Goal: Task Accomplishment & Management: Manage account settings

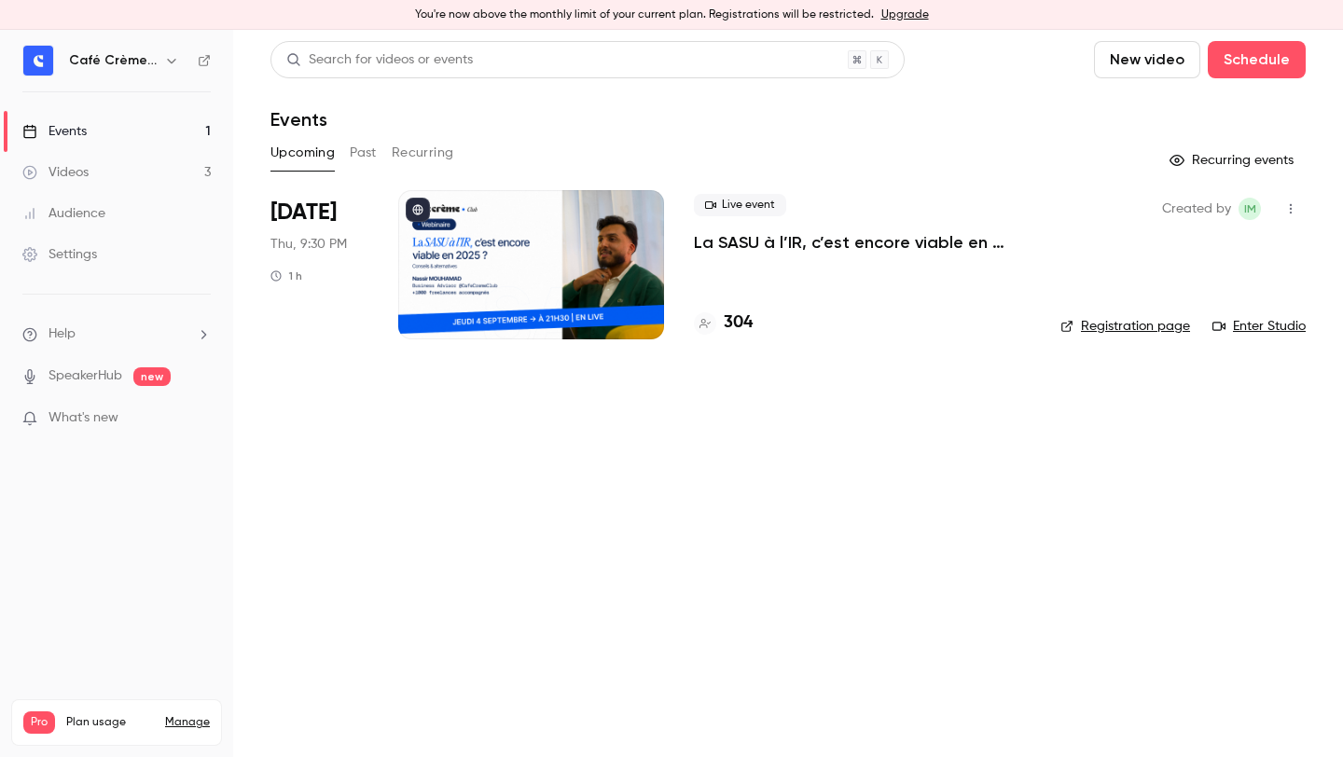
click at [796, 254] on div "Live event La SASU à l’IR, c’est encore viable en 2025 ? [MASTERCLASS] 304" at bounding box center [862, 264] width 337 height 149
click at [796, 246] on p "La SASU à l’IR, c’est encore viable en 2025 ? [MASTERCLASS]" at bounding box center [862, 242] width 337 height 22
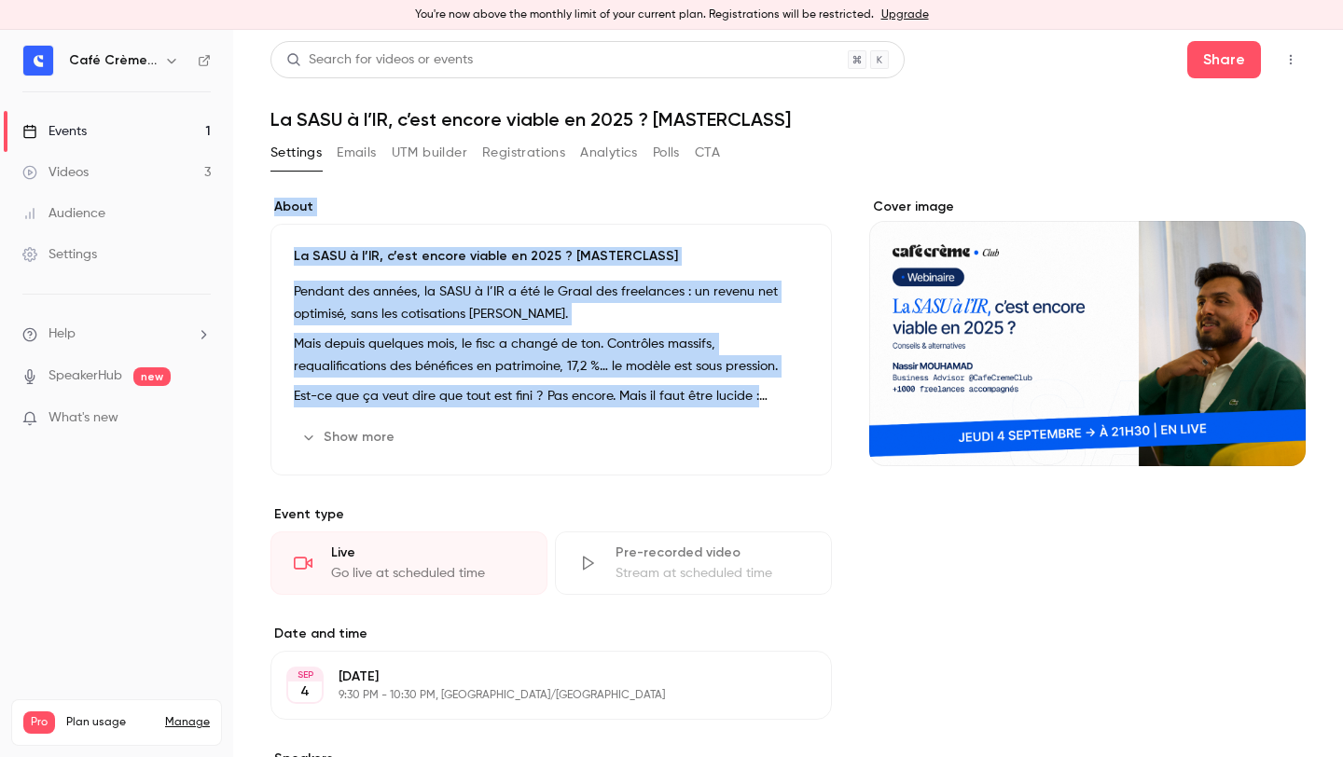
drag, startPoint x: 602, startPoint y: 194, endPoint x: 603, endPoint y: 450, distance: 256.5
click at [603, 451] on div "About La SASU à l’IR, c’est encore viable en 2025 ? [MASTERCLASS] Pendant des a…" at bounding box center [787, 651] width 1035 height 953
click at [587, 498] on div "About La SASU à l’IR, c’est encore viable en 2025 ? [MASTERCLASS] Pendant des a…" at bounding box center [550, 641] width 561 height 886
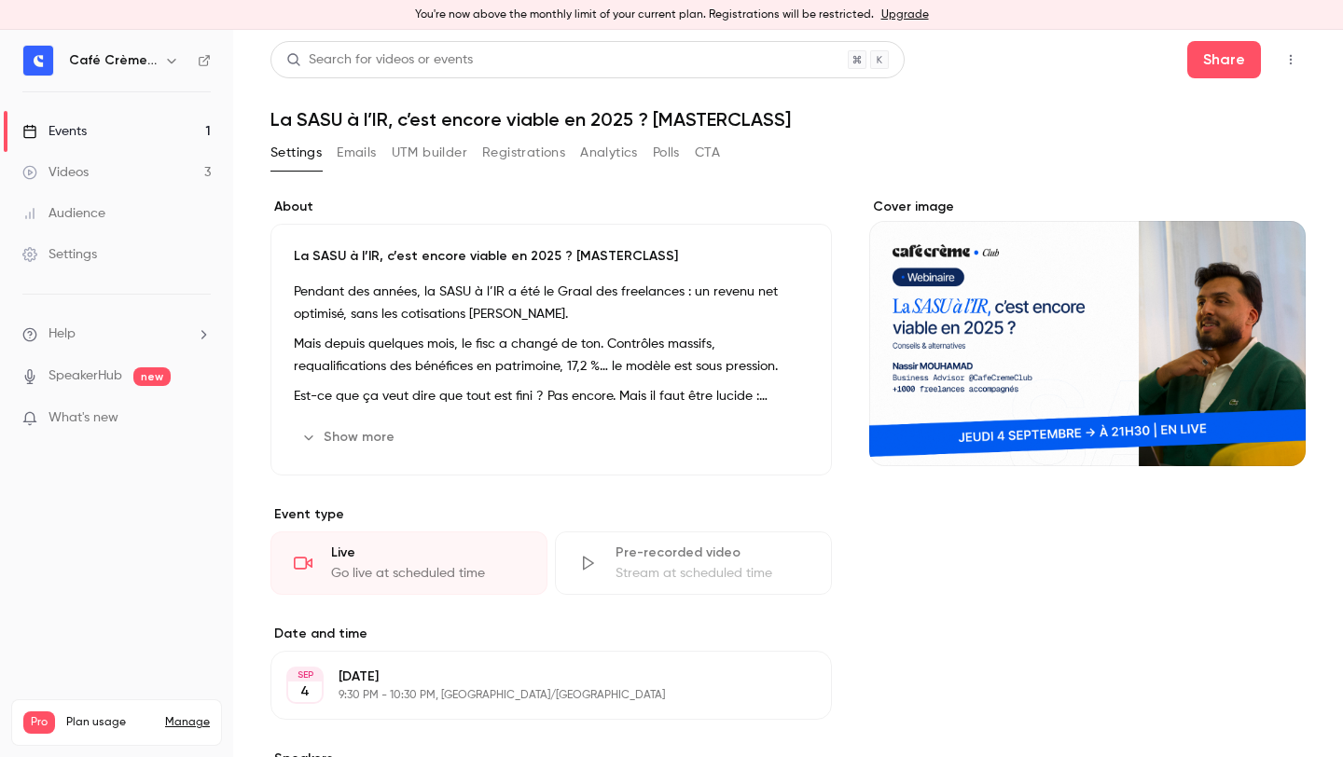
click at [336, 437] on button "Show more" at bounding box center [350, 437] width 112 height 30
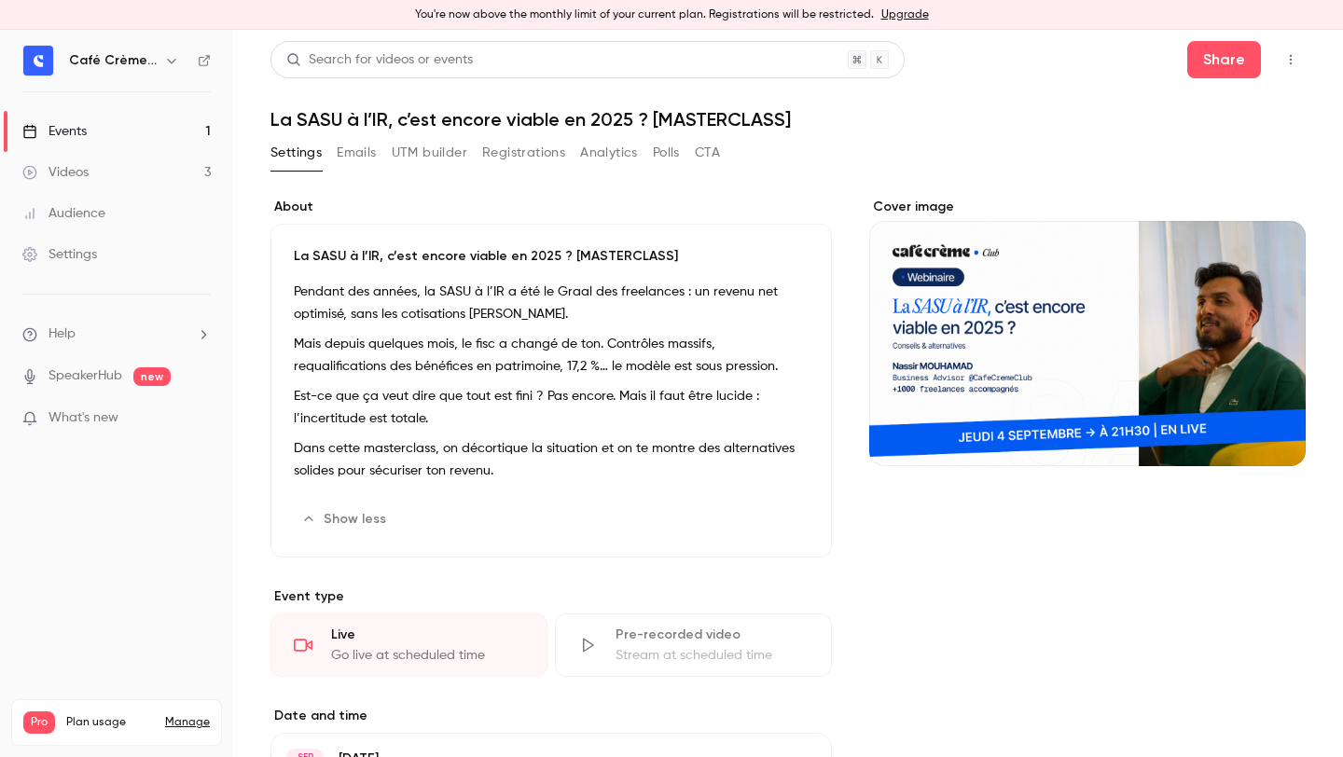
click at [519, 163] on button "Registrations" at bounding box center [523, 153] width 83 height 30
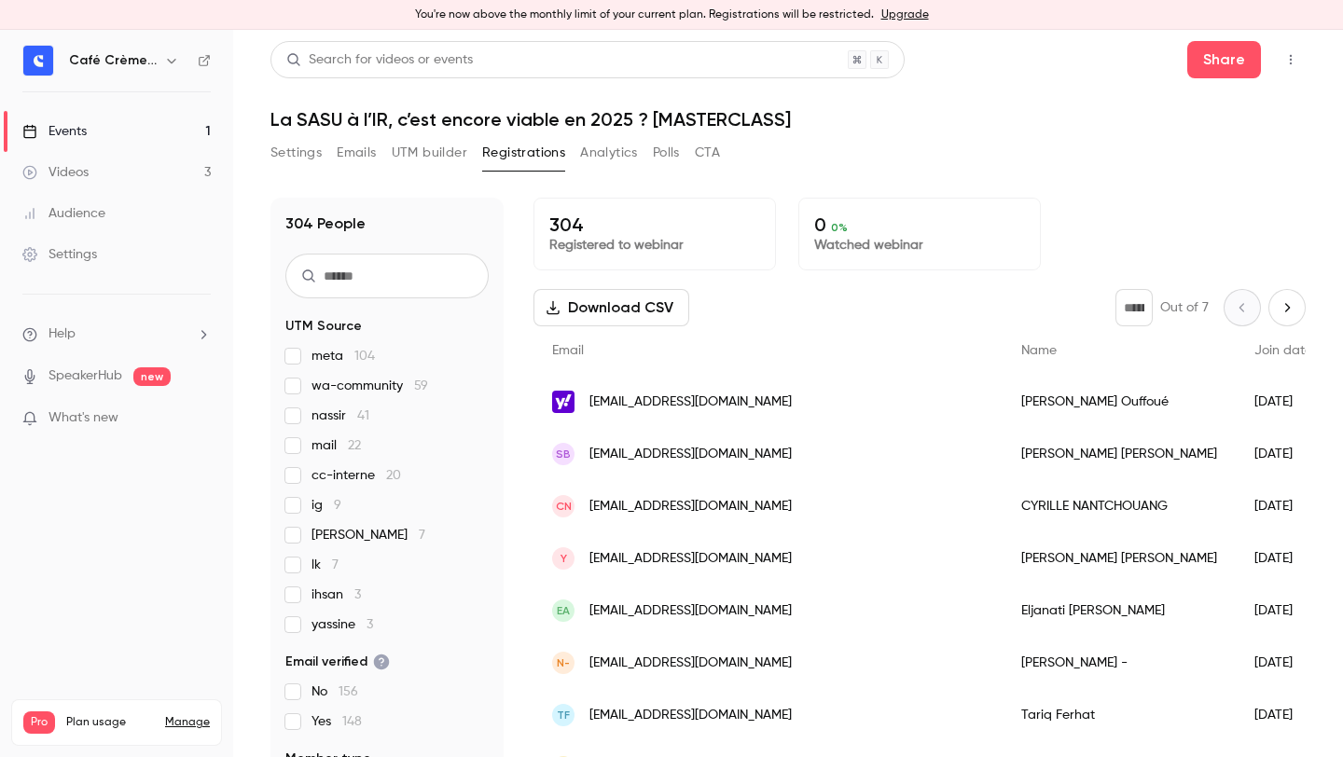
click at [450, 161] on button "UTM builder" at bounding box center [430, 153] width 76 height 30
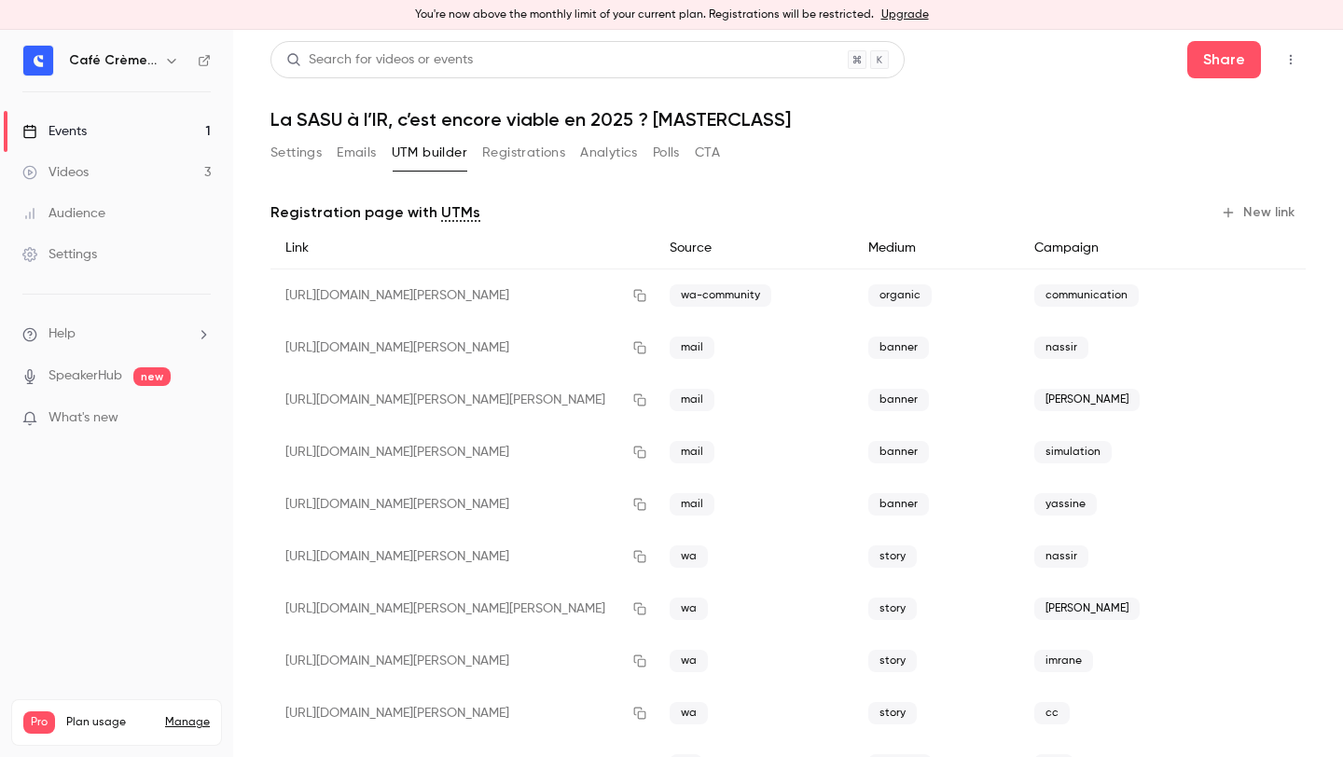
click at [338, 161] on button "Emails" at bounding box center [356, 153] width 39 height 30
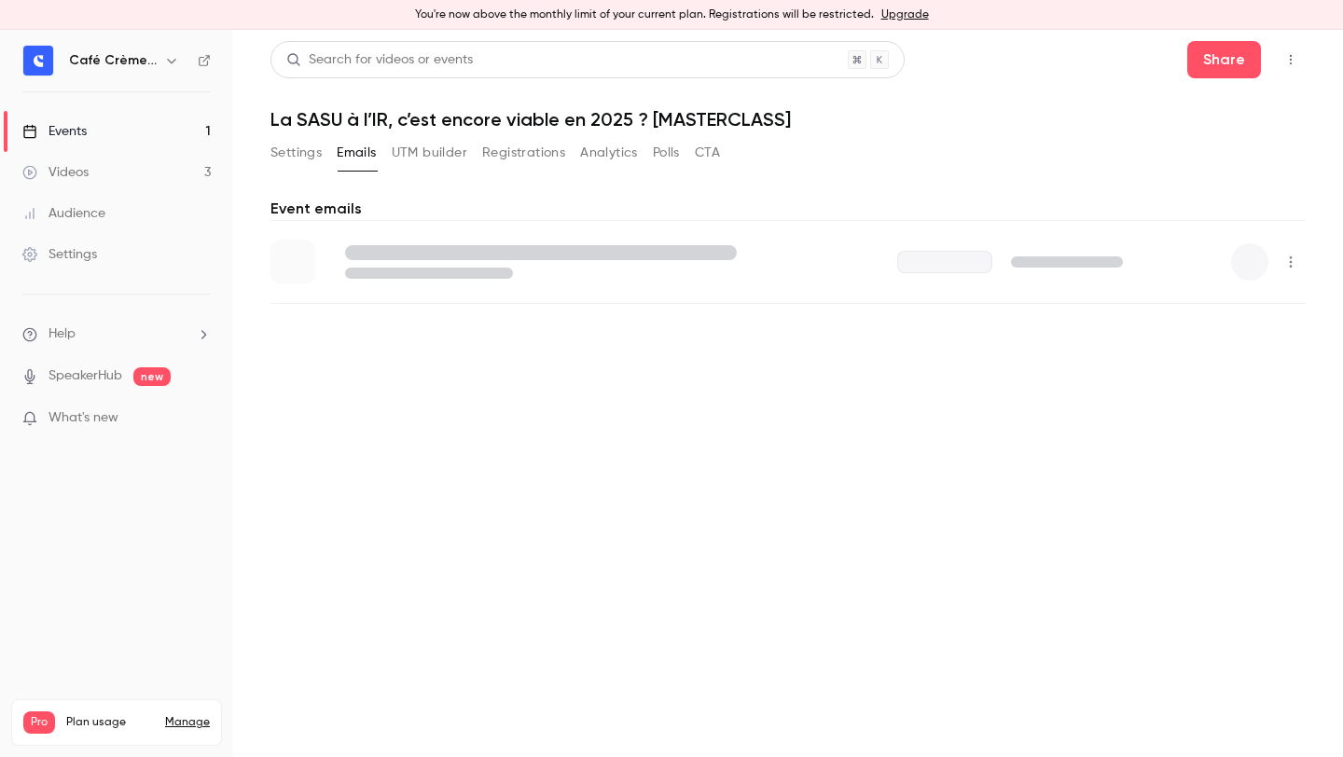
click at [425, 161] on button "UTM builder" at bounding box center [430, 153] width 76 height 30
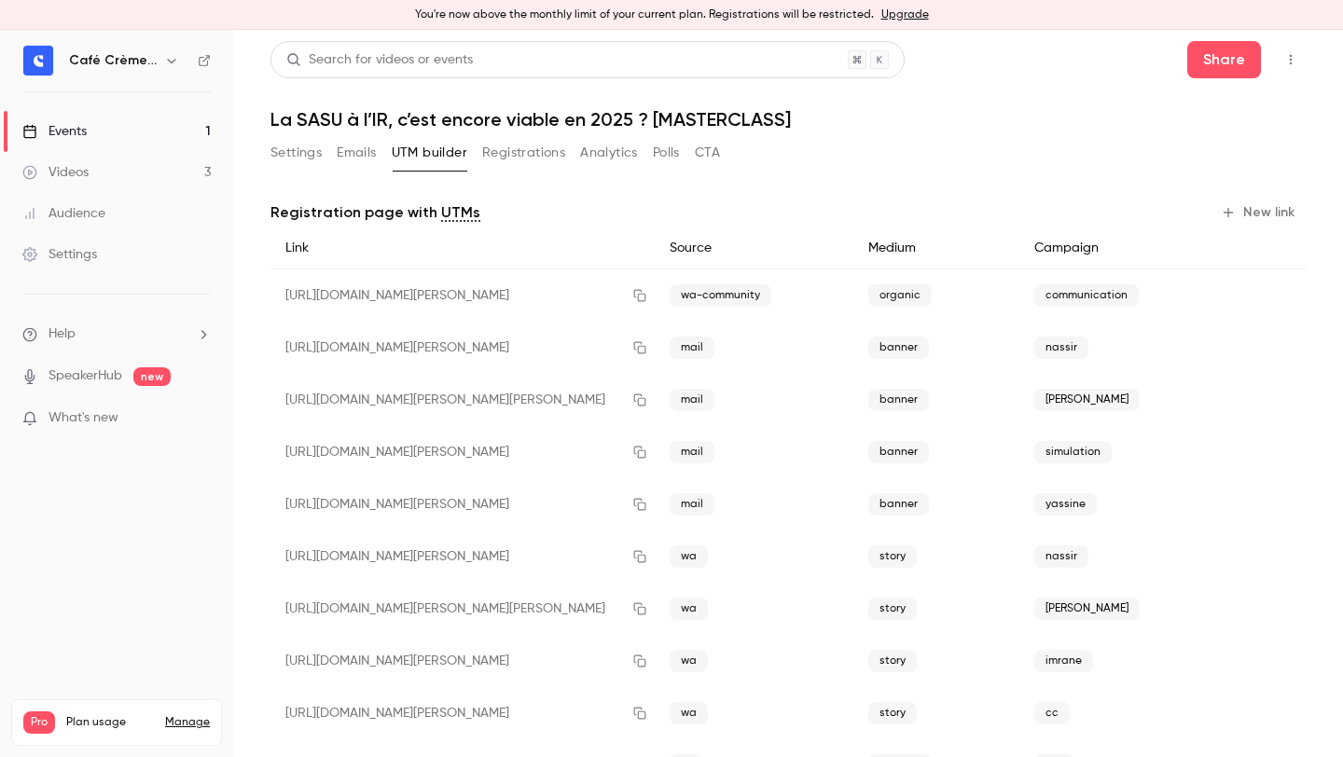
click at [547, 153] on button "Registrations" at bounding box center [523, 153] width 83 height 30
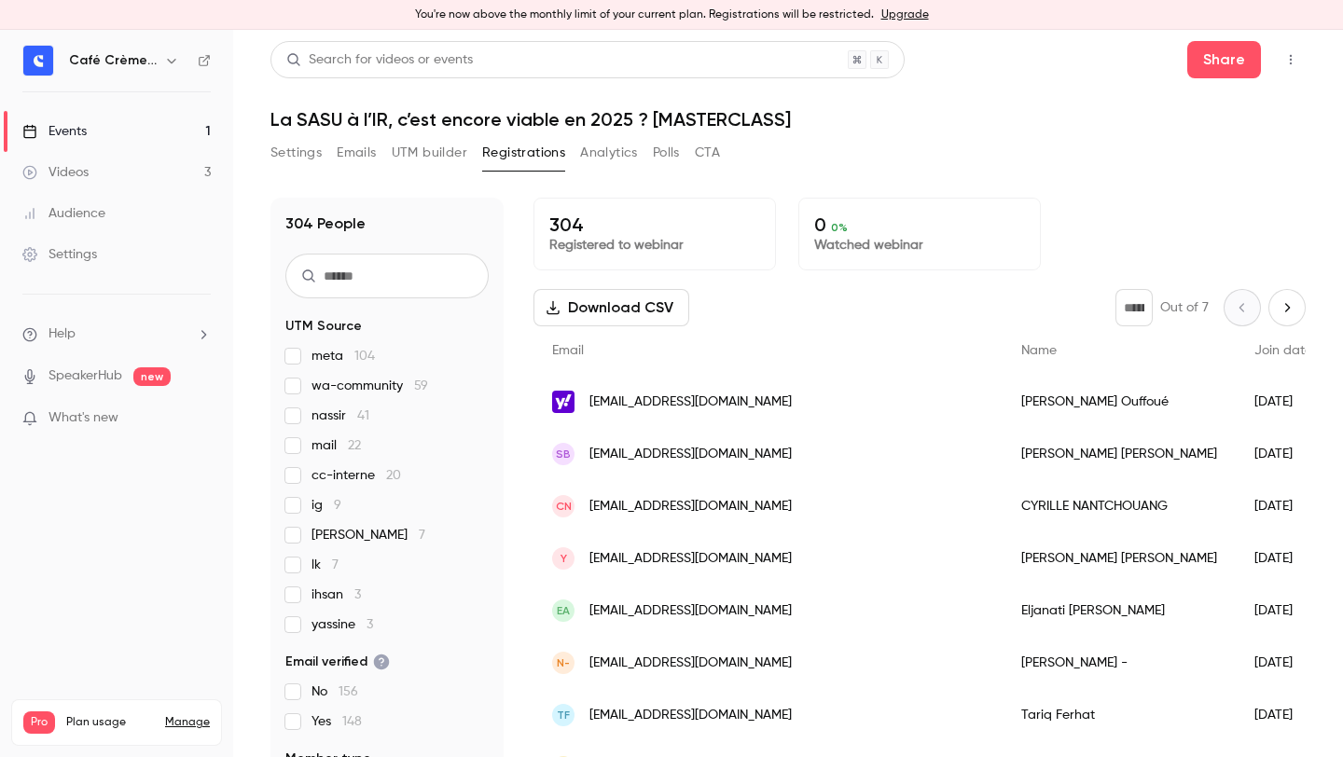
click at [424, 151] on button "UTM builder" at bounding box center [430, 153] width 76 height 30
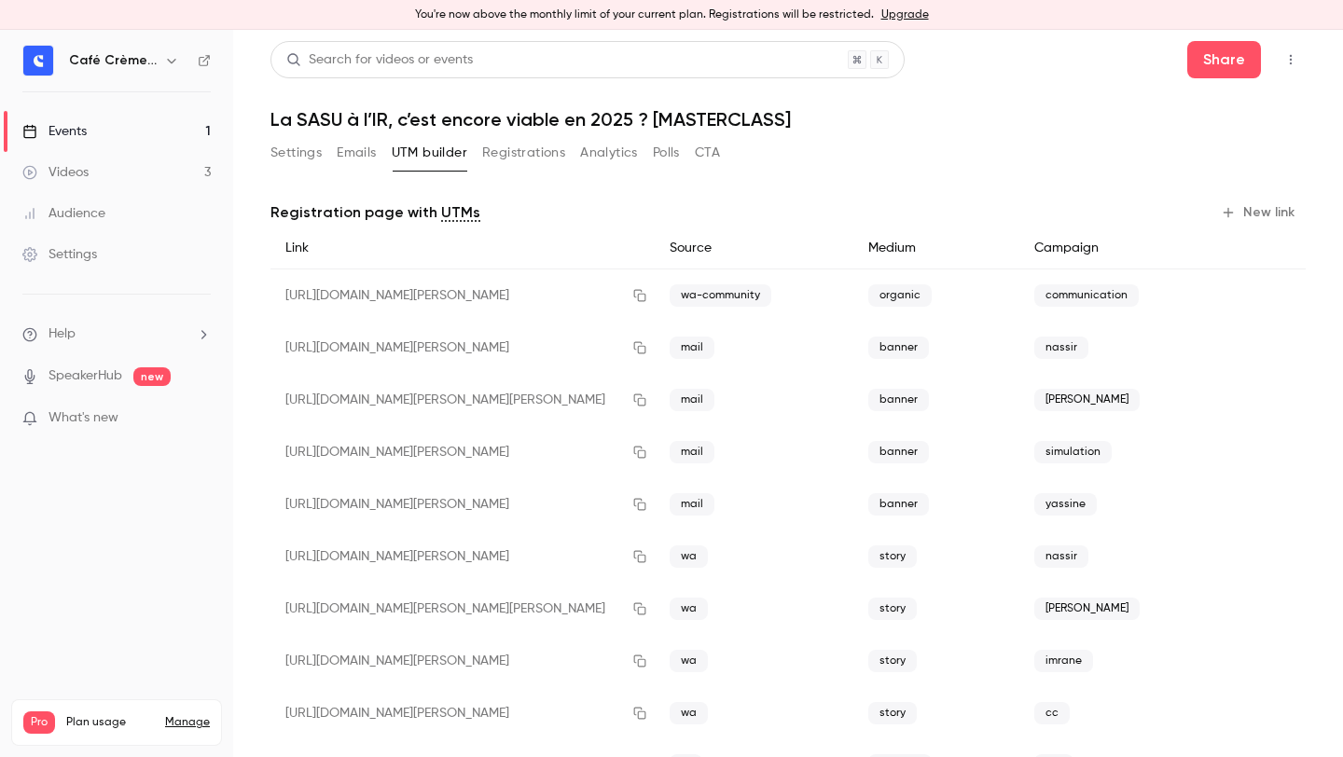
click at [644, 164] on div "Settings Emails UTM builder Registrations Analytics Polls CTA" at bounding box center [495, 153] width 450 height 30
click at [630, 159] on button "Analytics" at bounding box center [609, 153] width 58 height 30
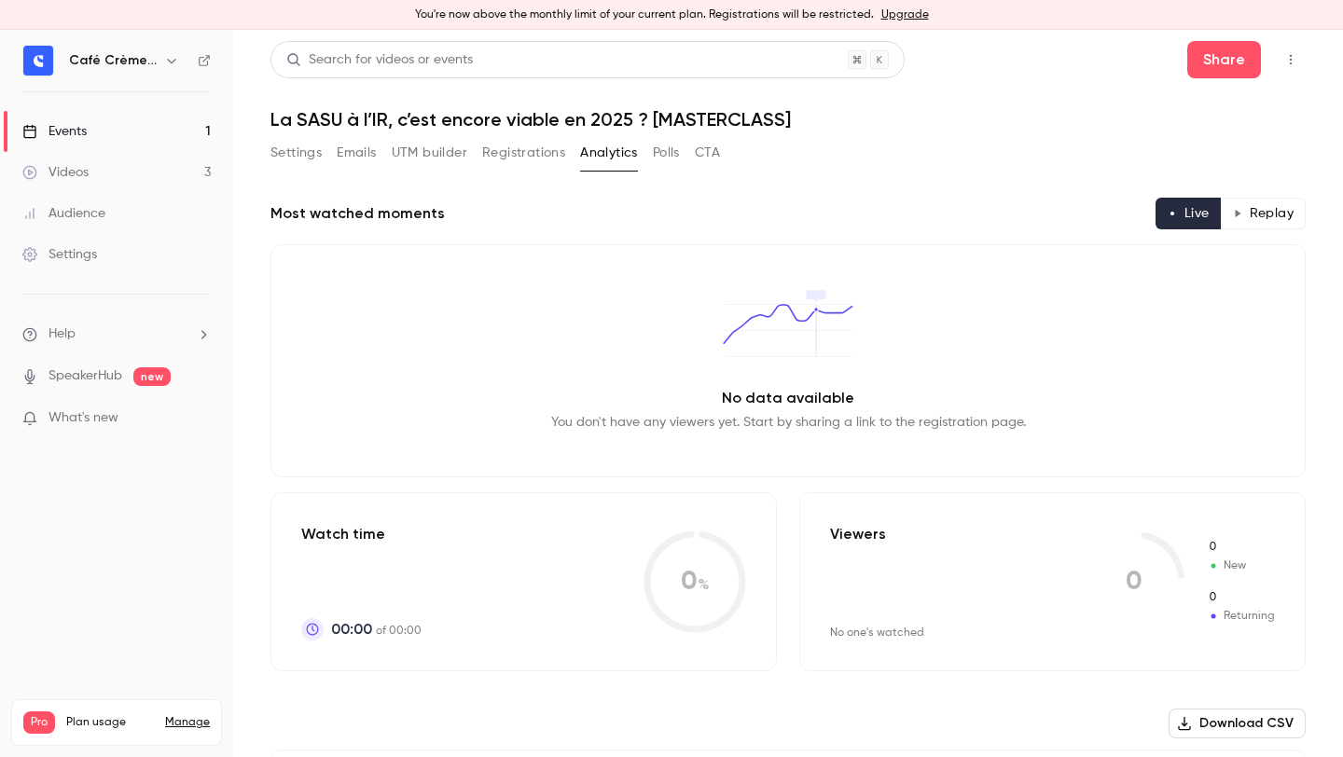
click at [304, 150] on button "Settings" at bounding box center [295, 153] width 51 height 30
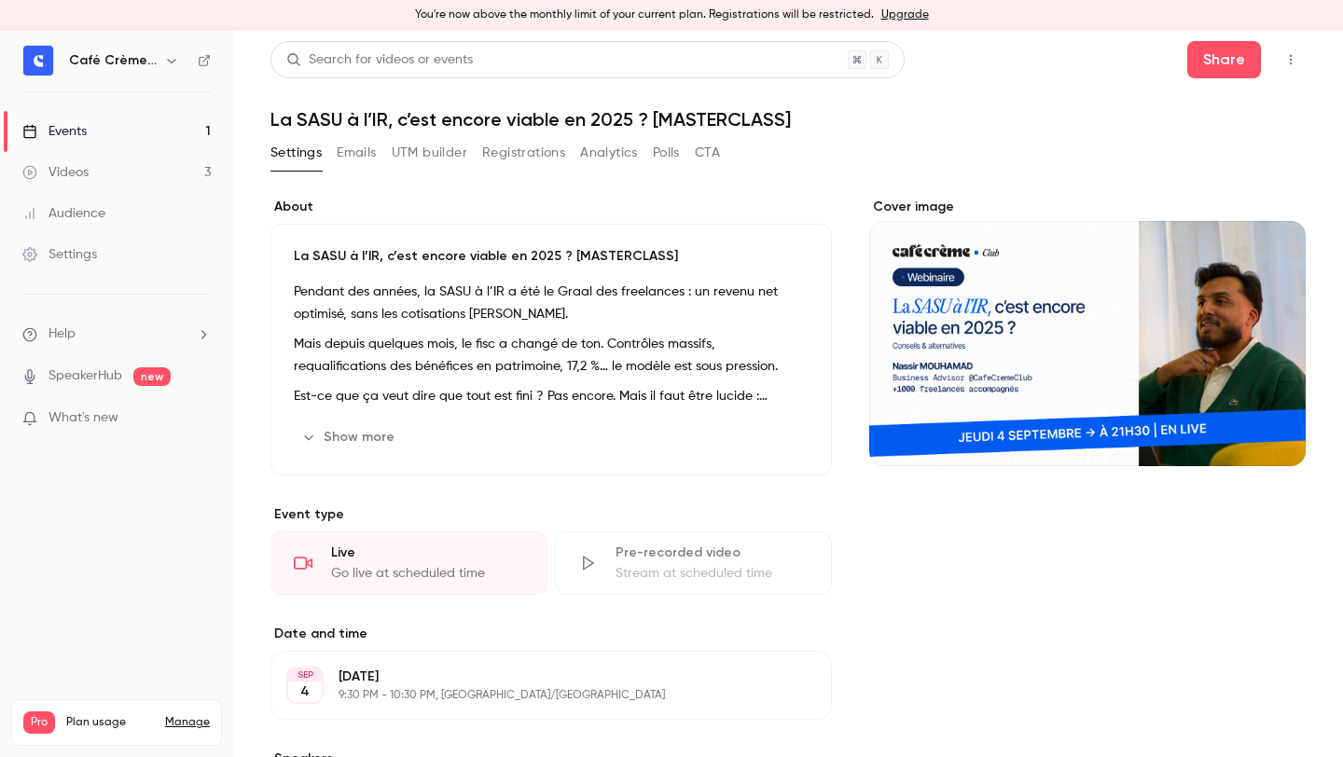
click at [374, 171] on div "Settings Emails UTM builder Registrations Analytics Polls CTA" at bounding box center [495, 156] width 450 height 37
click at [367, 162] on button "Emails" at bounding box center [356, 153] width 39 height 30
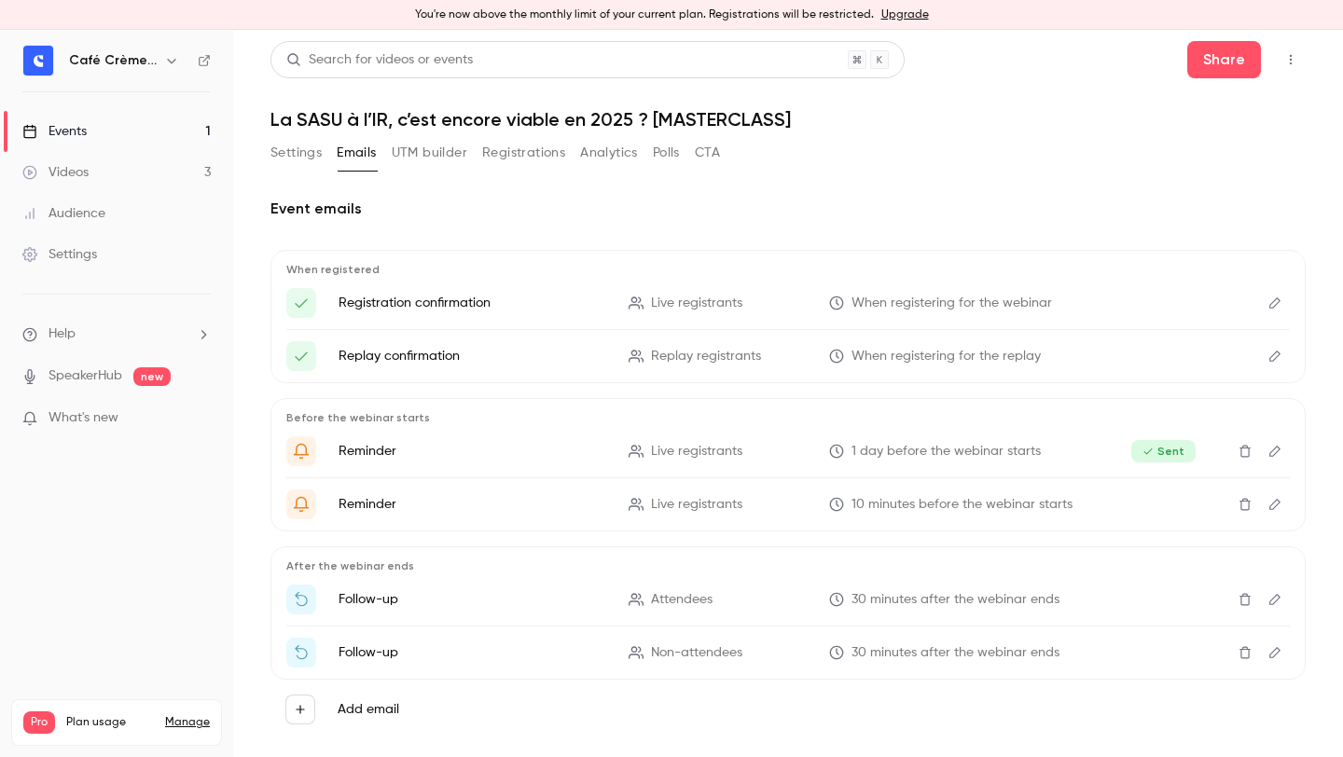
click at [400, 162] on button "UTM builder" at bounding box center [430, 153] width 76 height 30
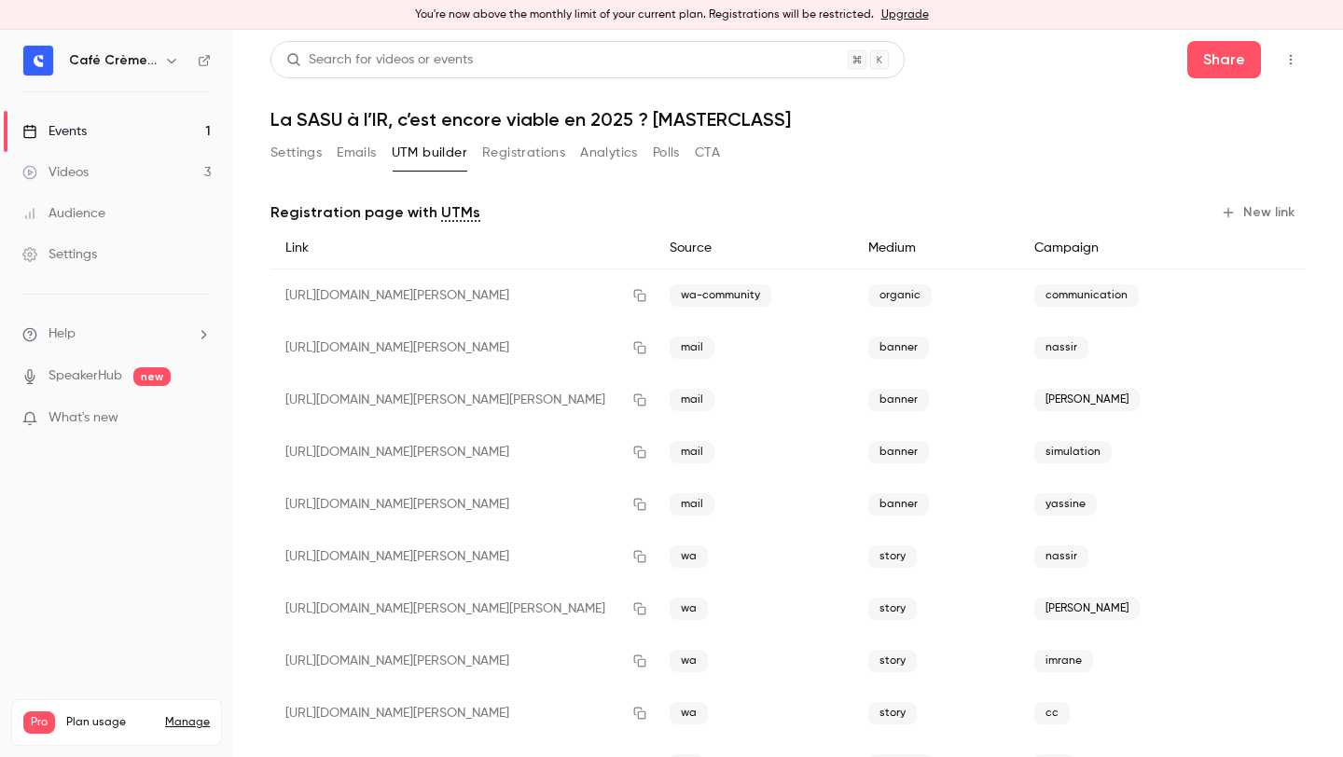
click at [542, 132] on div "Search for videos or events Share La SASU à l’IR, c’est encore viable en 2025 ?…" at bounding box center [787, 692] width 1035 height 1303
click at [533, 139] on button "Registrations" at bounding box center [523, 153] width 83 height 30
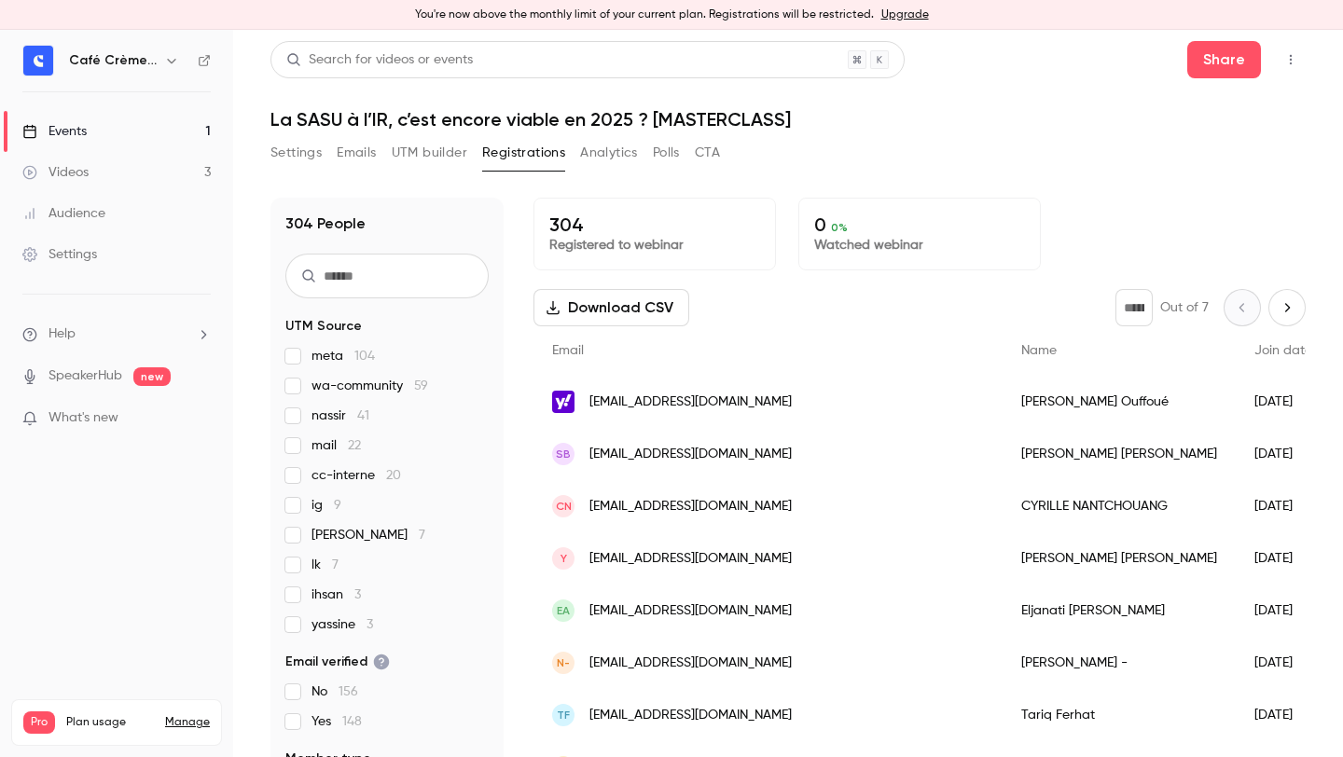
click at [876, 152] on div "Settings Emails UTM builder Registrations Analytics Polls CTA" at bounding box center [787, 156] width 1035 height 37
click at [838, 126] on h1 "La SASU à l’IR, c’est encore viable en 2025 ? [MASTERCLASS]" at bounding box center [787, 119] width 1035 height 22
